Goal: Information Seeking & Learning: Learn about a topic

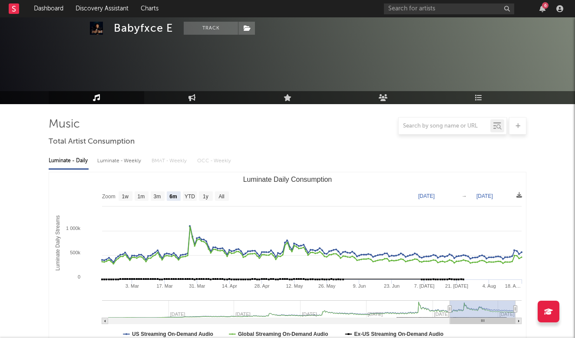
select select "6m"
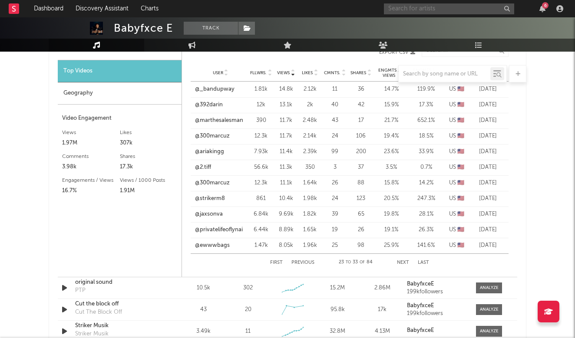
click at [458, 10] on input "text" at bounding box center [449, 8] width 130 height 11
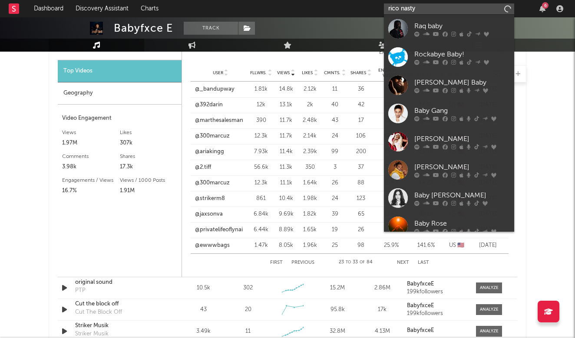
type input "rico nasty"
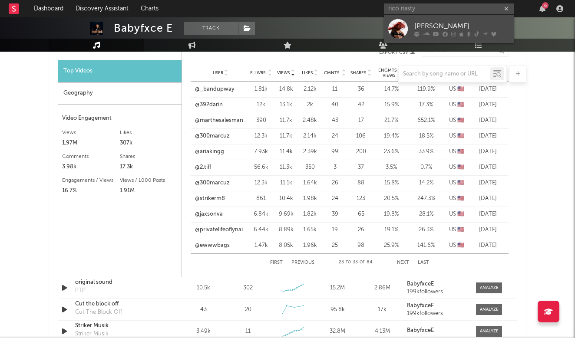
click at [440, 26] on div "[PERSON_NAME]" at bounding box center [462, 26] width 96 height 10
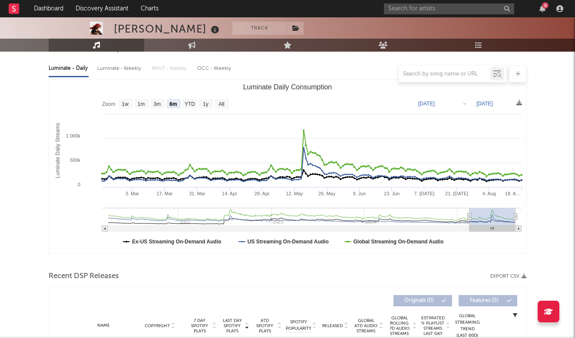
scroll to position [95, 0]
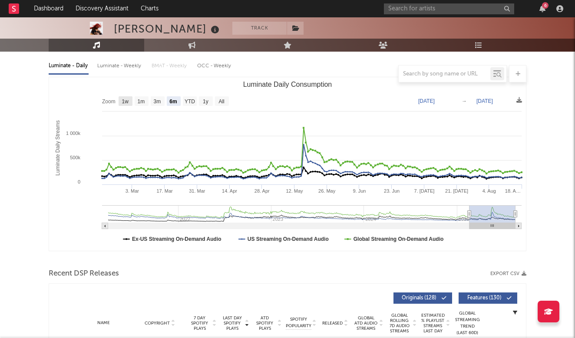
click at [124, 99] on text "1w" at bounding box center [125, 102] width 7 height 6
select select "1w"
type input "[DATE]"
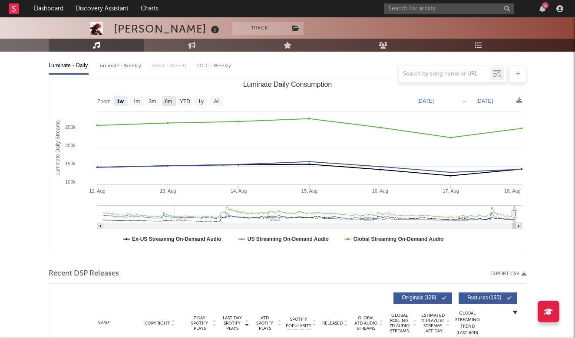
click at [169, 101] on text "6m" at bounding box center [168, 102] width 7 height 6
select select "6m"
type input "[DATE]"
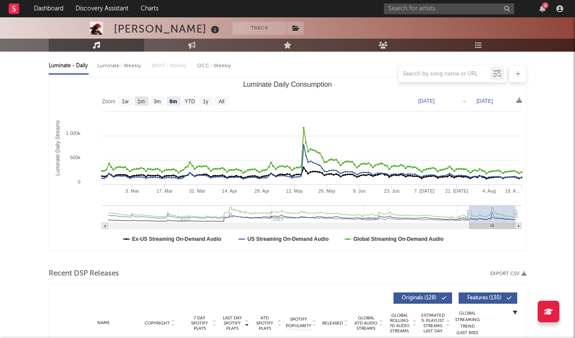
click at [139, 99] on text "1m" at bounding box center [141, 102] width 7 height 6
select select "1m"
type input "[DATE]"
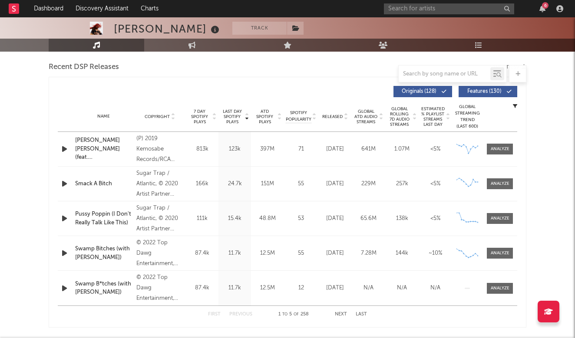
scroll to position [297, 0]
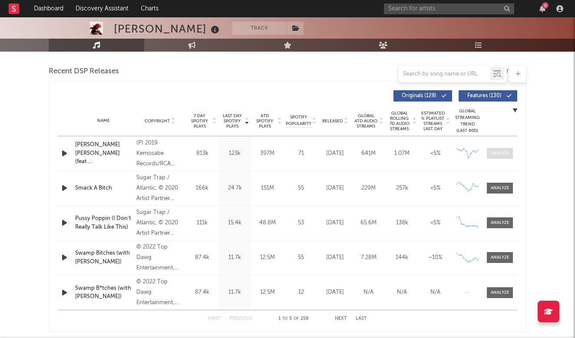
click at [500, 153] on div at bounding box center [500, 153] width 19 height 7
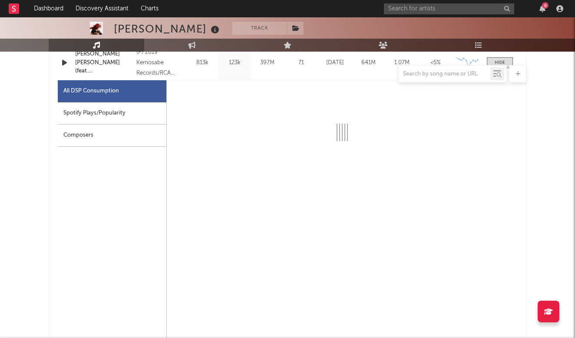
scroll to position [386, 0]
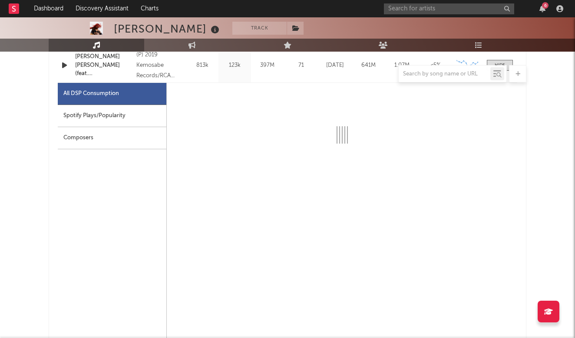
select select "6m"
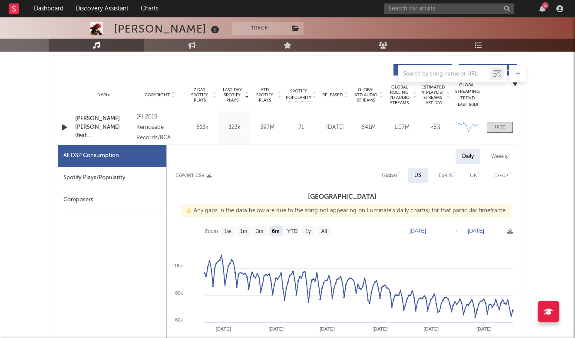
scroll to position [324, 0]
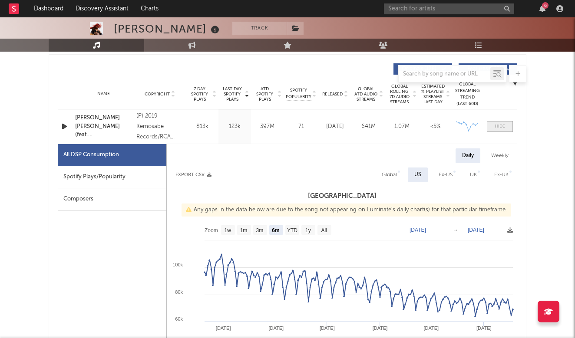
click at [508, 127] on span at bounding box center [500, 126] width 26 height 11
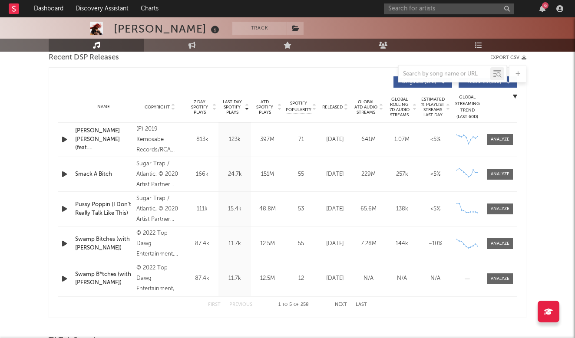
scroll to position [315, 0]
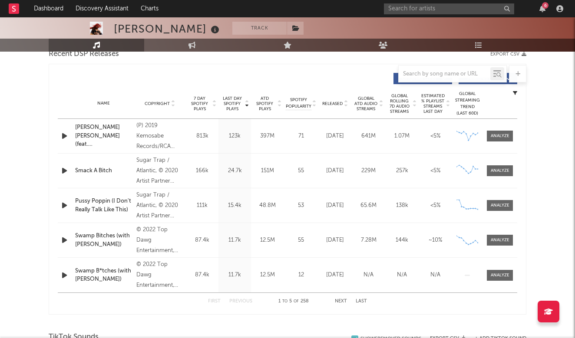
click at [342, 301] on button "Next" at bounding box center [341, 301] width 12 height 5
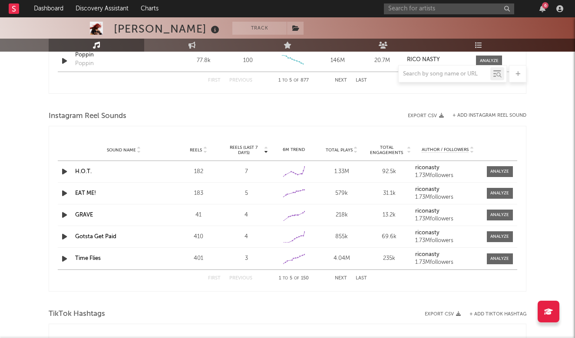
scroll to position [591, 0]
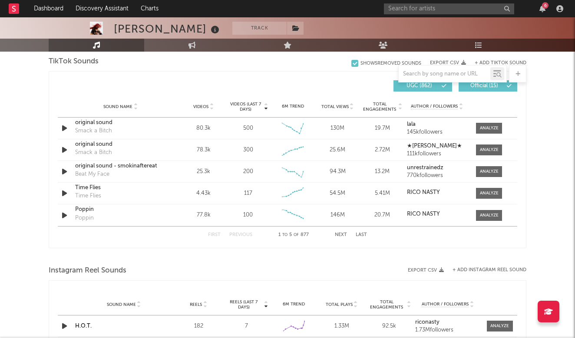
click at [343, 235] on button "Next" at bounding box center [341, 235] width 12 height 5
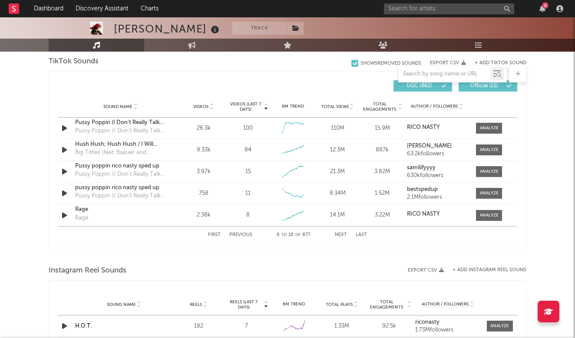
click at [339, 237] on button "Next" at bounding box center [341, 235] width 12 height 5
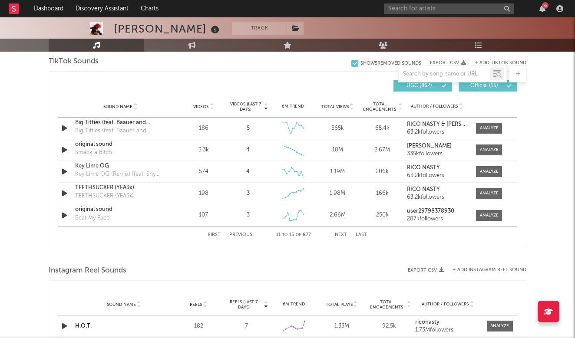
click at [339, 237] on button "Next" at bounding box center [341, 235] width 12 height 5
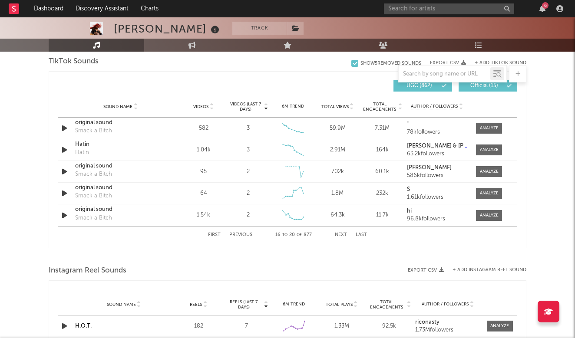
click at [339, 237] on button "Next" at bounding box center [341, 235] width 12 height 5
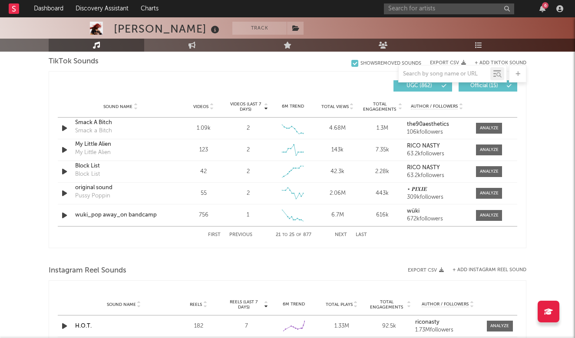
click at [339, 237] on button "Next" at bounding box center [341, 235] width 12 height 5
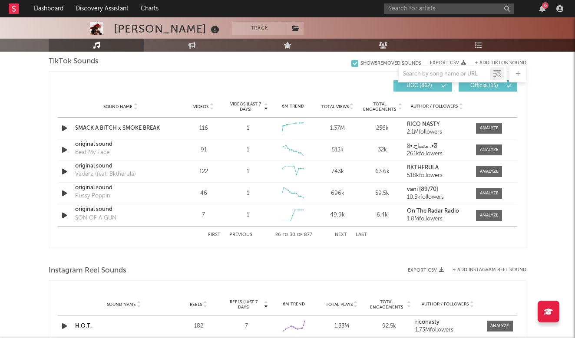
click at [339, 237] on button "Next" at bounding box center [341, 235] width 12 height 5
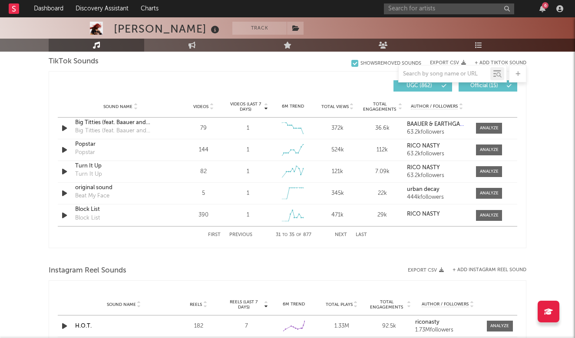
click at [339, 237] on button "Next" at bounding box center [341, 235] width 12 height 5
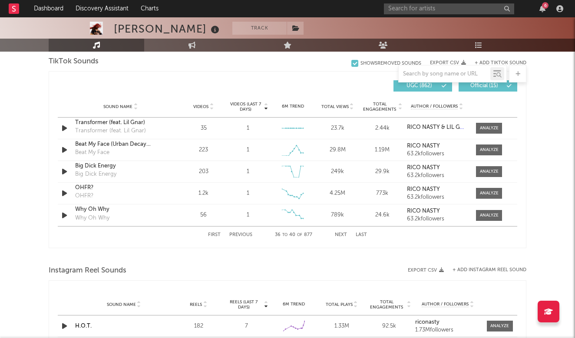
click at [339, 237] on button "Next" at bounding box center [341, 235] width 12 height 5
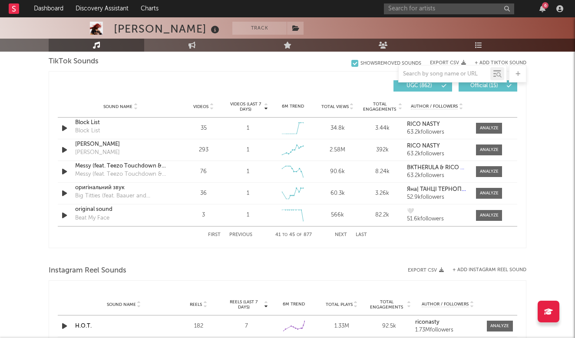
click at [339, 237] on button "Next" at bounding box center [341, 235] width 12 height 5
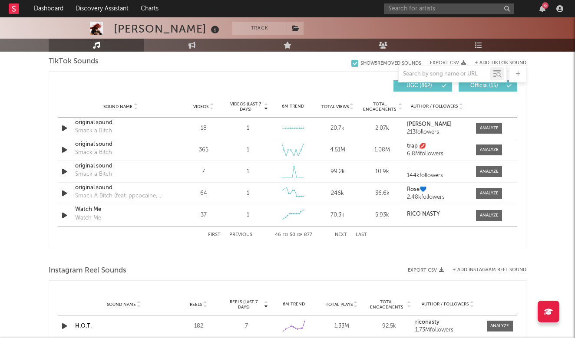
click at [339, 237] on button "Next" at bounding box center [341, 235] width 12 height 5
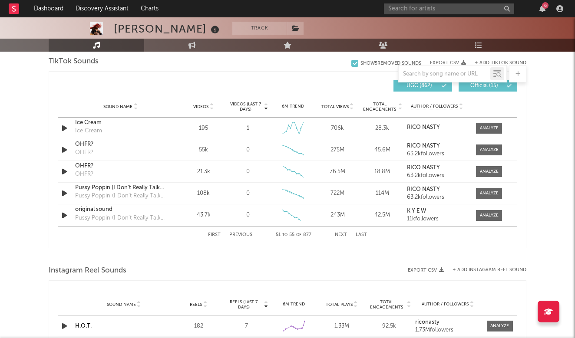
click at [339, 237] on button "Next" at bounding box center [341, 235] width 12 height 5
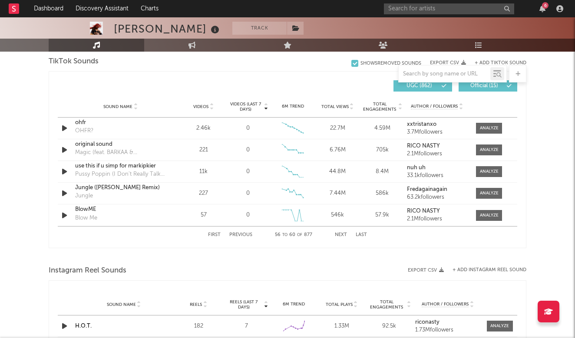
click at [339, 237] on button "Next" at bounding box center [341, 235] width 12 height 5
